Goal: Entertainment & Leisure: Consume media (video, audio)

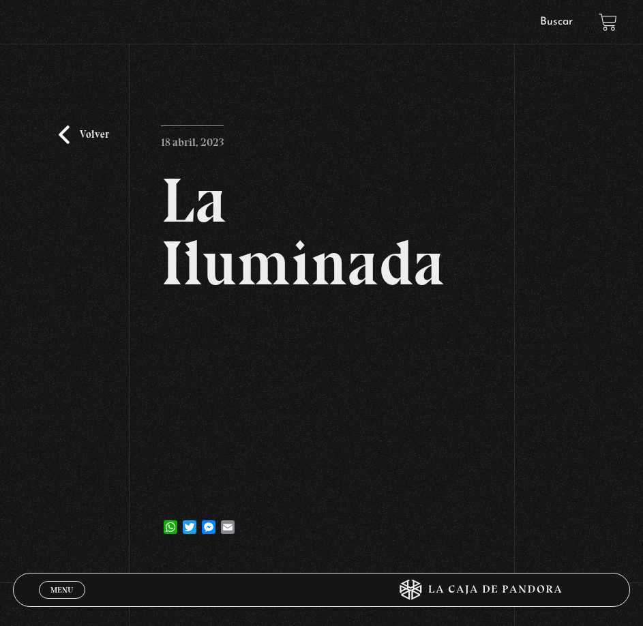
click at [66, 134] on link "Volver" at bounding box center [84, 135] width 50 height 18
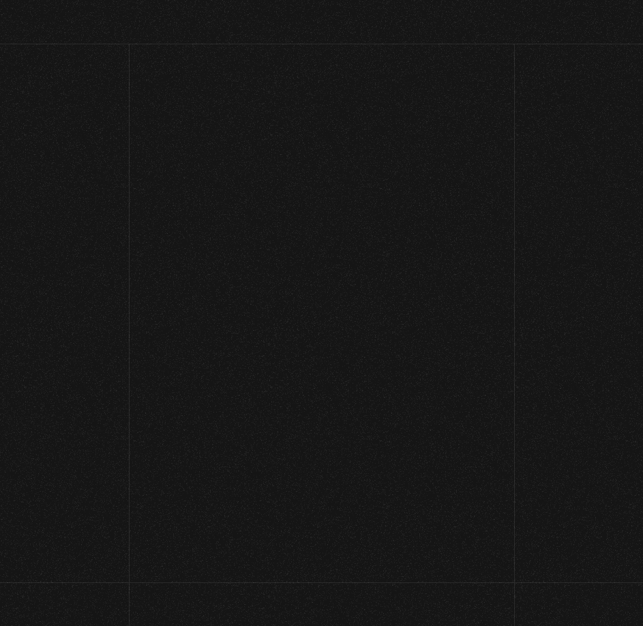
scroll to position [205, 0]
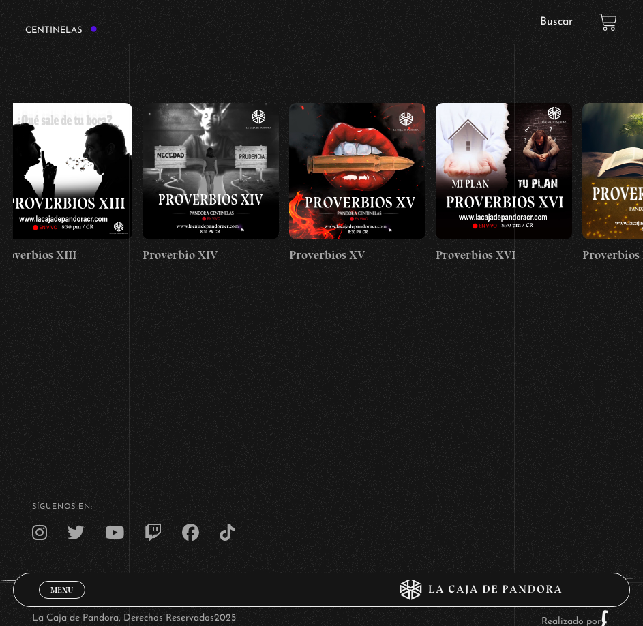
drag, startPoint x: 480, startPoint y: 205, endPoint x: 174, endPoint y: 252, distance: 310.0
click at [0, 211] on html "ingresar al sitio Ver Video Más Información Solicitar Por favor coloque su disp…" at bounding box center [321, 246] width 643 height 903
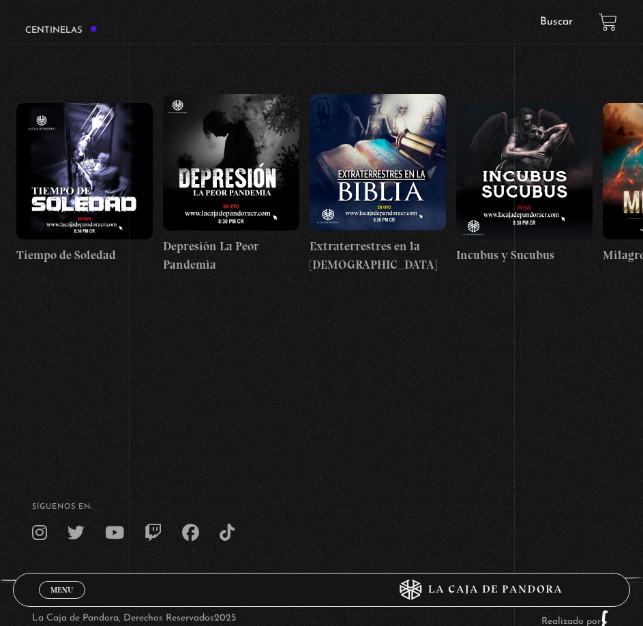
drag, startPoint x: 514, startPoint y: 197, endPoint x: -295, endPoint y: 188, distance: 809.7
click at [0, 188] on html "ingresar al sitio Ver Video Más Información Solicitar Por favor coloque su disp…" at bounding box center [321, 246] width 643 height 903
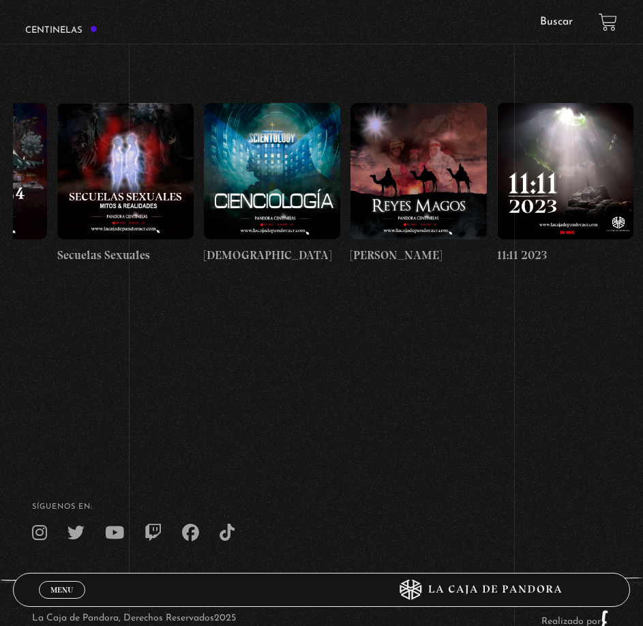
drag, startPoint x: 495, startPoint y: 203, endPoint x: -428, endPoint y: 217, distance: 923.0
click at [0, 217] on html "ingresar al sitio Ver Video Más Información Solicitar Por favor coloque su disp…" at bounding box center [321, 246] width 643 height 903
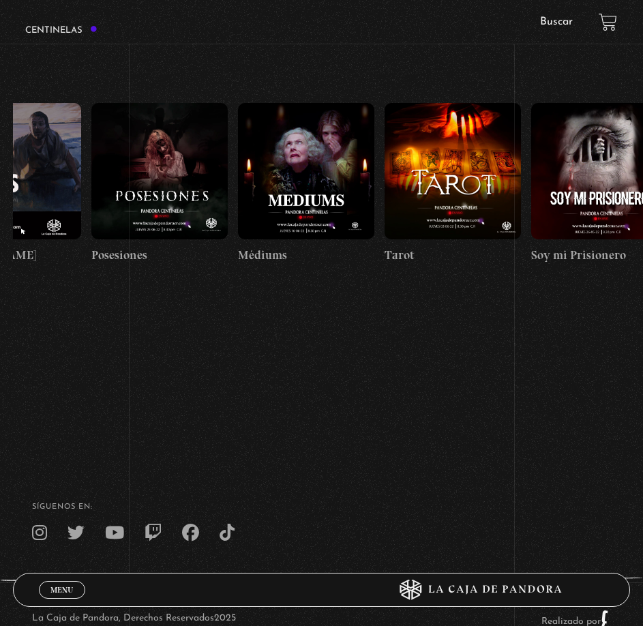
drag, startPoint x: 473, startPoint y: 181, endPoint x: 274, endPoint y: 183, distance: 198.5
click at [0, 192] on html "ingresar al sitio Ver Video Más Información Solicitar Por favor coloque su disp…" at bounding box center [321, 246] width 643 height 903
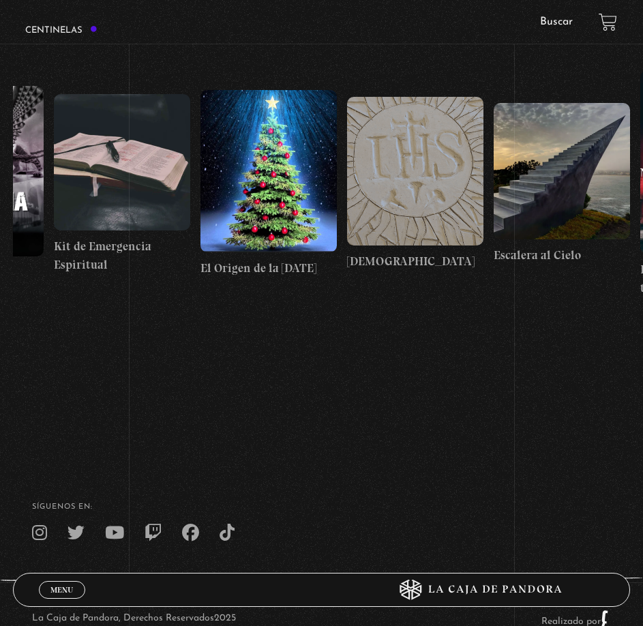
drag, startPoint x: 493, startPoint y: 171, endPoint x: -368, endPoint y: 196, distance: 861.2
click at [0, 196] on html "ingresar al sitio Ver Video Más Información Solicitar Por favor coloque su disp…" at bounding box center [321, 246] width 643 height 903
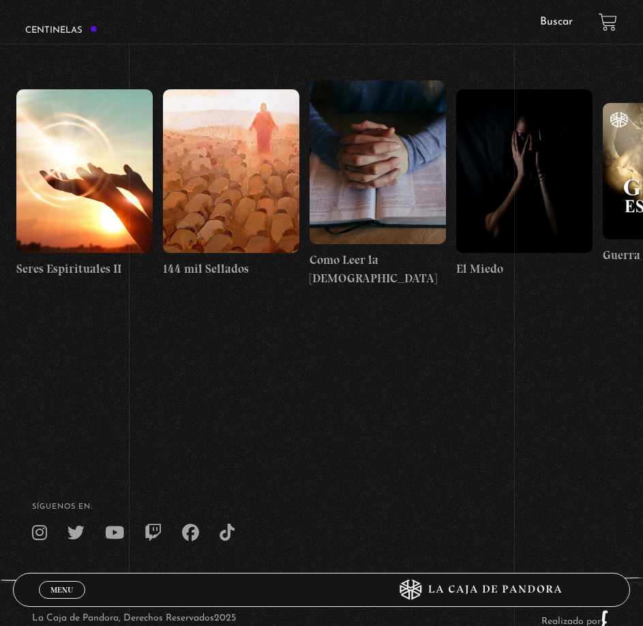
drag, startPoint x: 457, startPoint y: 173, endPoint x: -122, endPoint y: 188, distance: 579.3
click at [0, 188] on html "ingresar al sitio Ver Video Más Información Solicitar Por favor coloque su disp…" at bounding box center [321, 246] width 643 height 903
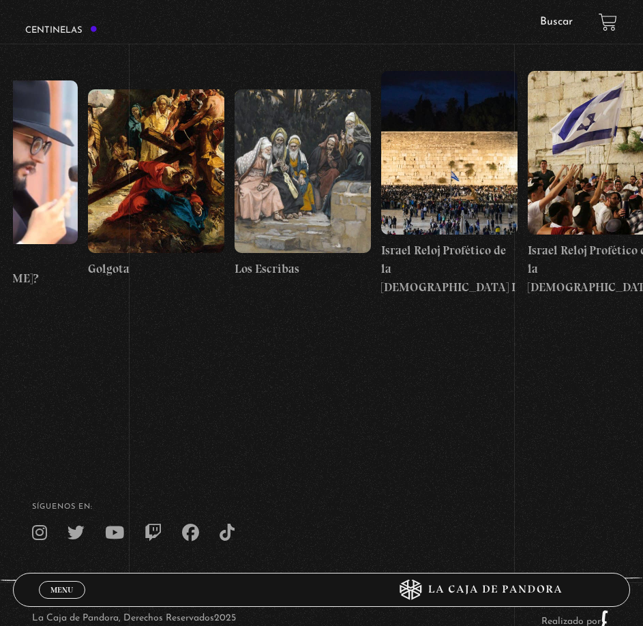
drag, startPoint x: 500, startPoint y: 185, endPoint x: -301, endPoint y: 213, distance: 802.0
click at [0, 213] on html "ingresar al sitio Ver Video Más Información Solicitar Por favor coloque su disp…" at bounding box center [321, 246] width 643 height 903
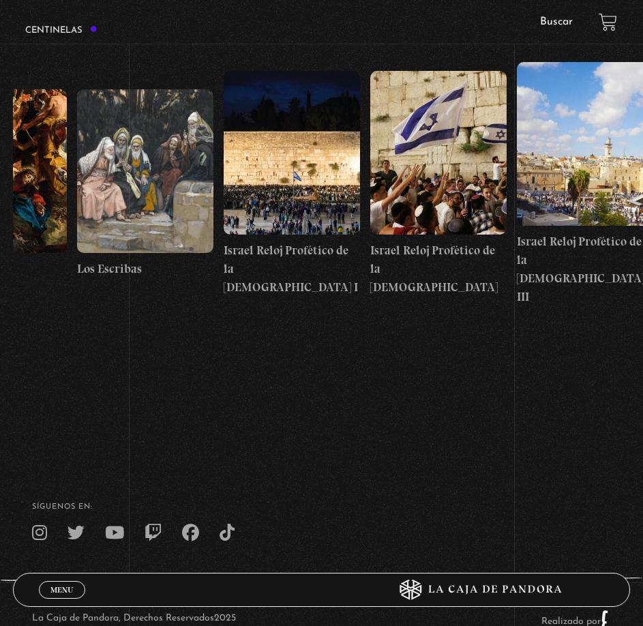
drag, startPoint x: 441, startPoint y: 215, endPoint x: -267, endPoint y: 215, distance: 708.0
click at [0, 215] on html "ingresar al sitio Ver Video Más Información Solicitar Por favor coloque su disp…" at bounding box center [321, 246] width 643 height 903
drag, startPoint x: 407, startPoint y: 190, endPoint x: 162, endPoint y: 204, distance: 245.2
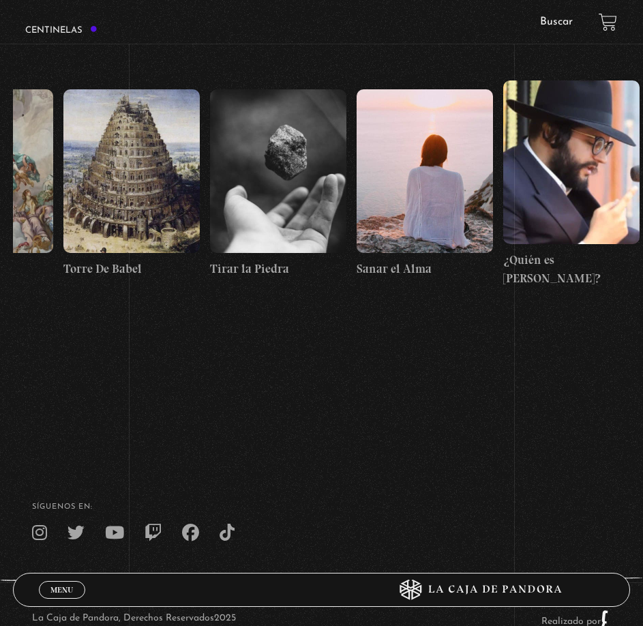
scroll to position [0, 15712]
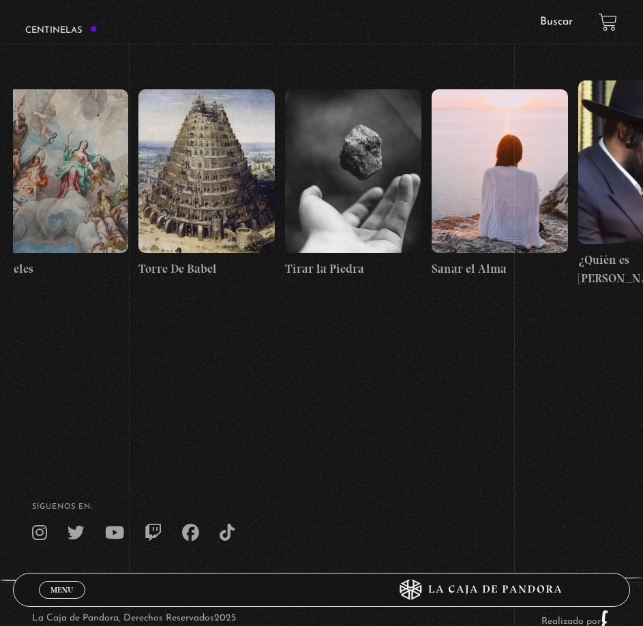
drag, startPoint x: 147, startPoint y: 211, endPoint x: 306, endPoint y: 222, distance: 159.3
click at [306, 222] on figure at bounding box center [353, 171] width 136 height 164
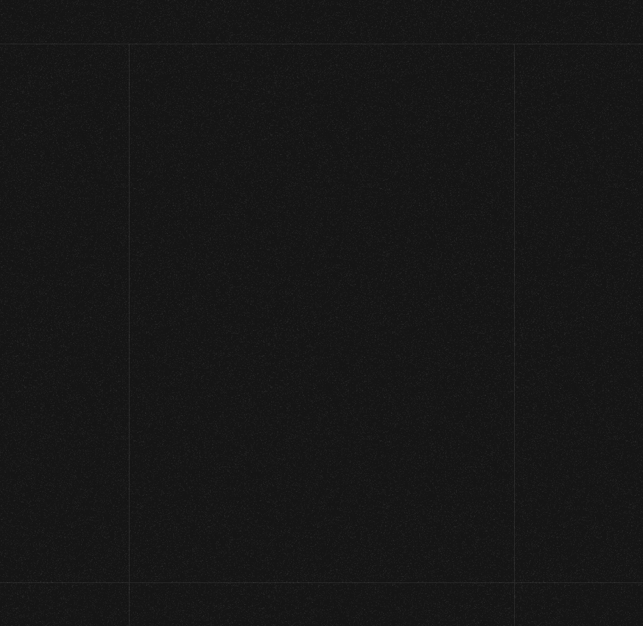
scroll to position [205, 0]
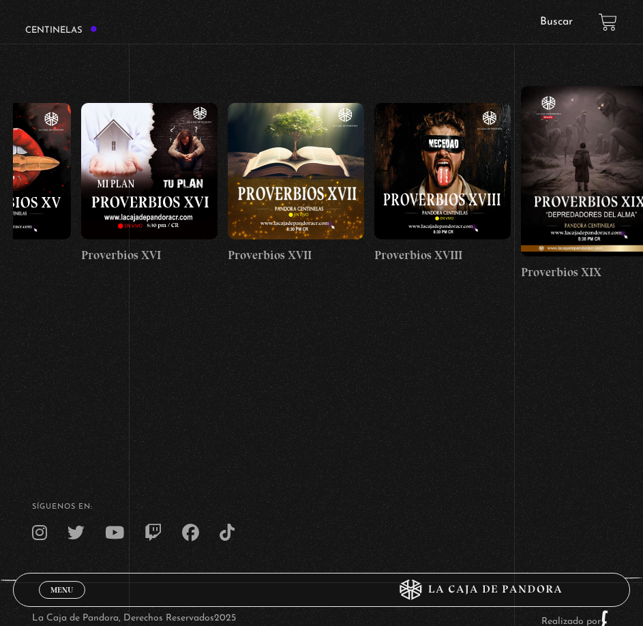
drag, startPoint x: 541, startPoint y: 203, endPoint x: -196, endPoint y: 227, distance: 737.1
click at [0, 227] on html "ingresar al sitio Ver Video Más Información Solicitar Por favor coloque su disp…" at bounding box center [321, 246] width 643 height 903
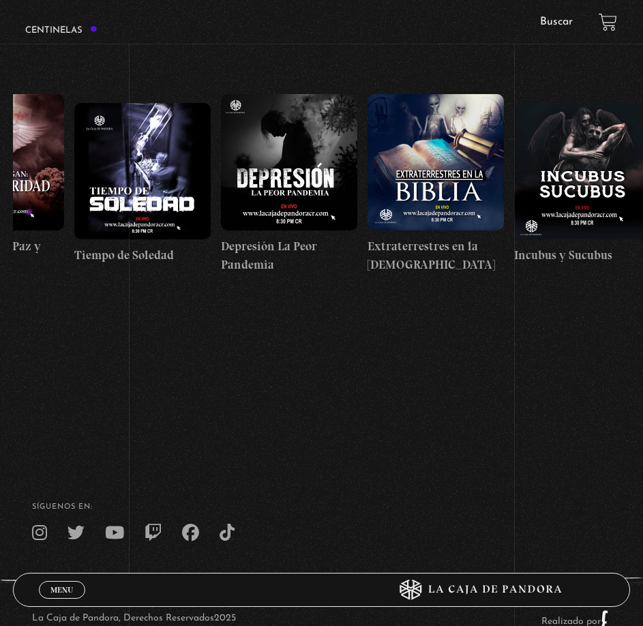
drag, startPoint x: 335, startPoint y: 183, endPoint x: -651, endPoint y: 252, distance: 988.7
click at [0, 252] on html "ingresar al sitio Ver Video Más Información Solicitar Por favor coloque su disp…" at bounding box center [321, 246] width 643 height 903
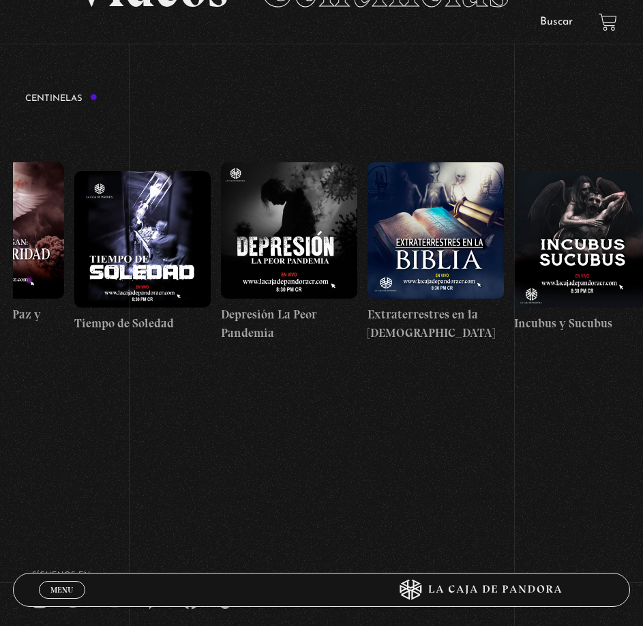
scroll to position [0, 6565]
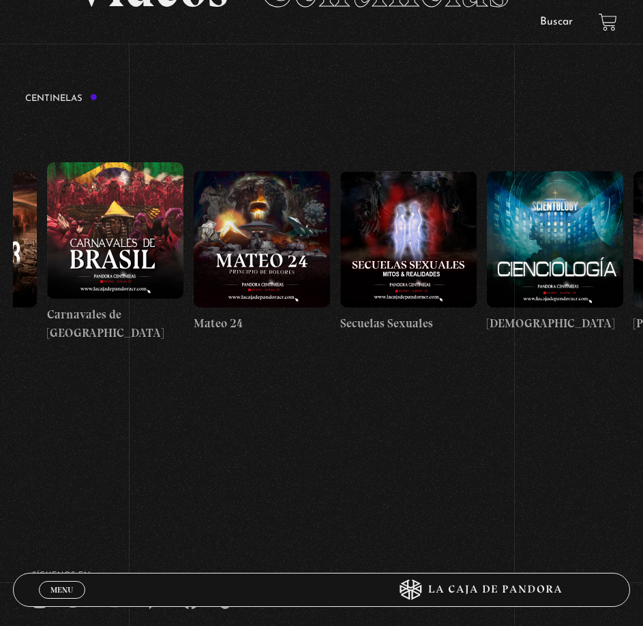
drag, startPoint x: 604, startPoint y: 266, endPoint x: -655, endPoint y: 282, distance: 1259.2
click at [0, 282] on html "ingresar al sitio Ver Video Más Información Solicitar Por favor coloque su disp…" at bounding box center [321, 315] width 643 height 903
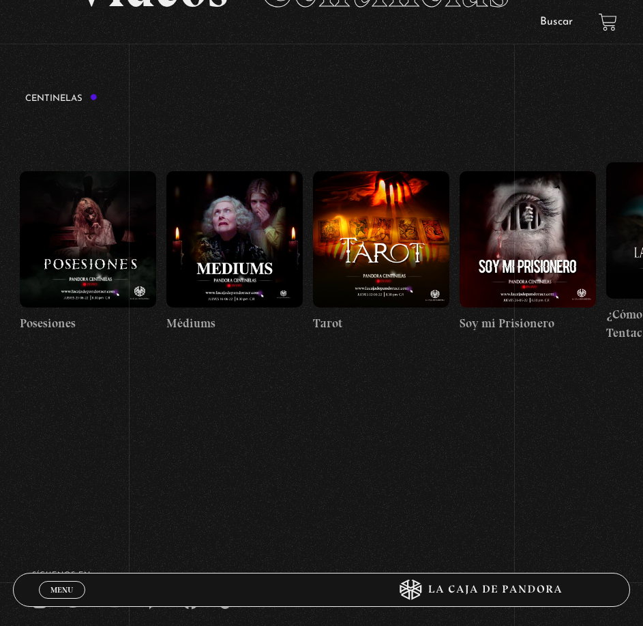
drag, startPoint x: 563, startPoint y: 264, endPoint x: -655, endPoint y: 292, distance: 1218.5
click at [0, 292] on html "ingresar al sitio Ver Video Más Información Solicitar Por favor coloque su disp…" at bounding box center [321, 315] width 643 height 903
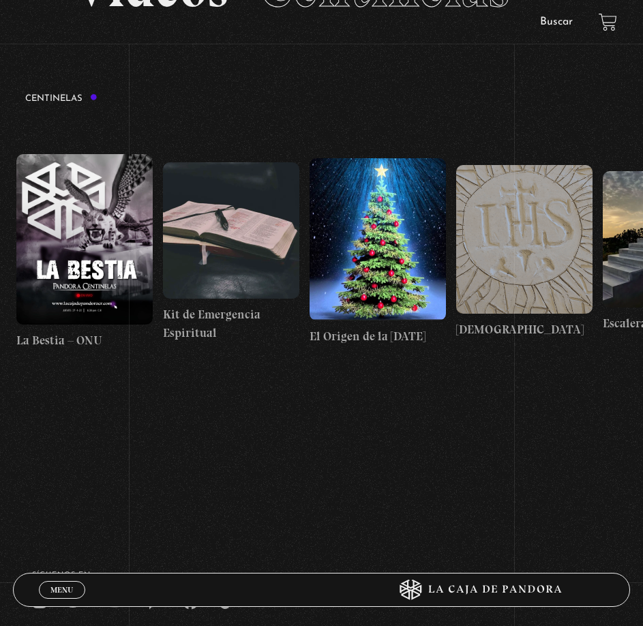
drag, startPoint x: 498, startPoint y: 256, endPoint x: -618, endPoint y: 276, distance: 1116.1
click at [0, 276] on html "ingresar al sitio Ver Video Más Información Solicitar Por favor coloque su disp…" at bounding box center [321, 315] width 643 height 903
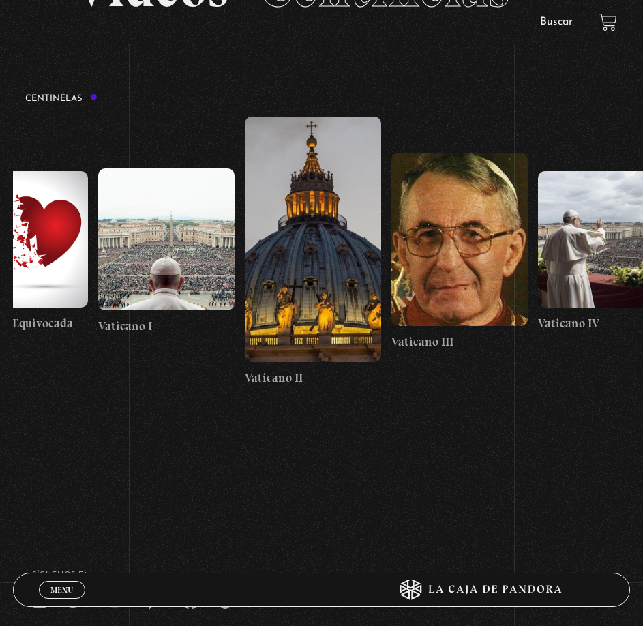
scroll to position [0, 13348]
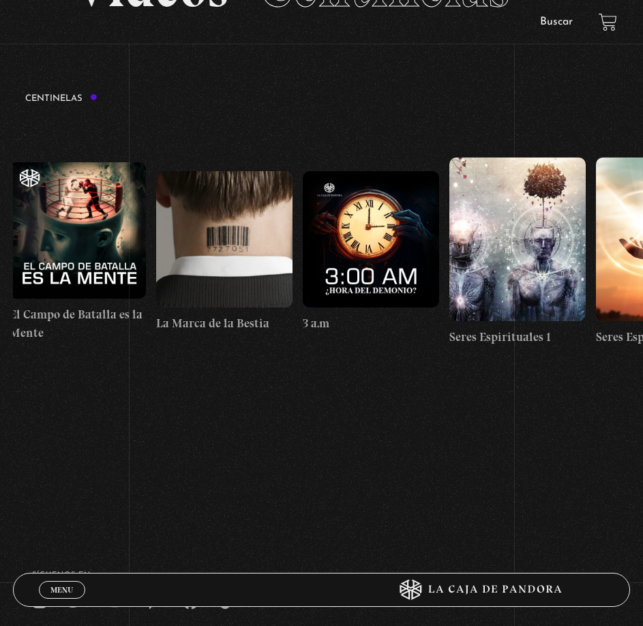
drag, startPoint x: 566, startPoint y: 252, endPoint x: -655, endPoint y: 315, distance: 1223.3
click at [0, 315] on html "ingresar al sitio Ver Video Más Información Solicitar Por favor coloque su disp…" at bounding box center [321, 315] width 643 height 903
click at [213, 269] on figure at bounding box center [224, 239] width 136 height 136
click at [253, 218] on figure at bounding box center [224, 239] width 136 height 136
